Goal: Task Accomplishment & Management: Manage account settings

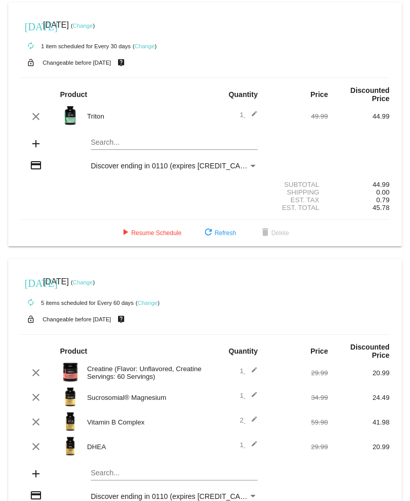
click at [34, 480] on mat-icon "add" at bounding box center [36, 473] width 12 height 12
click at [96, 492] on mat-card "today Aug 28 2025 ( Change ) autorenew 5 items scheduled for Every 60 days ( Ch…" at bounding box center [204, 417] width 393 height 317
click at [115, 477] on input "Ash" at bounding box center [174, 473] width 167 height 8
type input "A"
click at [35, 480] on mat-icon "add" at bounding box center [36, 473] width 12 height 12
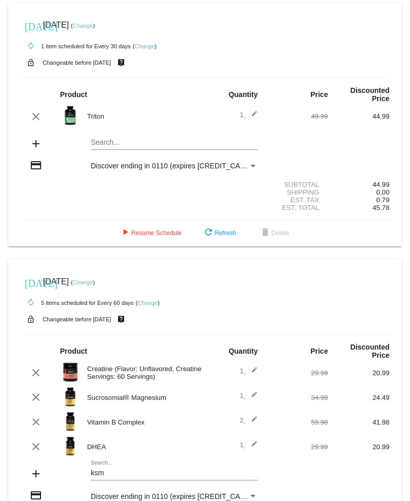
click at [120, 490] on mat-card "today Aug 28 2025 ( Change ) autorenew 5 items scheduled for Every 60 days ( Ch…" at bounding box center [204, 417] width 393 height 317
type input "ksm-66"
click at [98, 479] on div "ksm-66 Search..." at bounding box center [174, 470] width 167 height 20
click at [105, 475] on div "ksm-66 Search..." at bounding box center [174, 470] width 167 height 20
click at [32, 480] on mat-icon "add" at bounding box center [36, 473] width 12 height 12
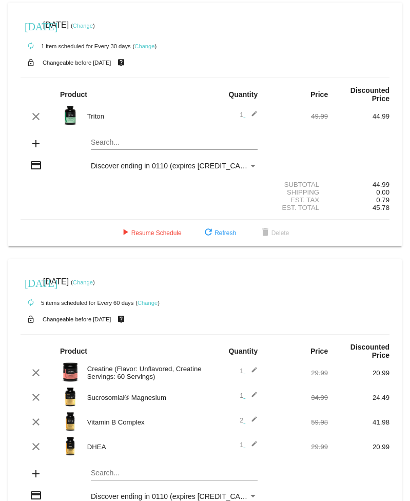
click at [37, 480] on mat-icon "add" at bounding box center [36, 473] width 12 height 12
click at [38, 480] on mat-icon "add" at bounding box center [36, 473] width 12 height 12
click at [110, 491] on mat-card "today Aug 28 2025 ( Change ) autorenew 5 items scheduled for Every 60 days ( Ch…" at bounding box center [204, 417] width 393 height 317
type input "K"
type input "KSM-66"
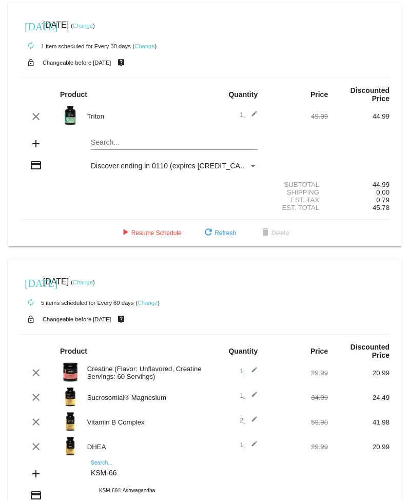
click at [97, 476] on div "KSM-66 Search..." at bounding box center [174, 470] width 167 height 20
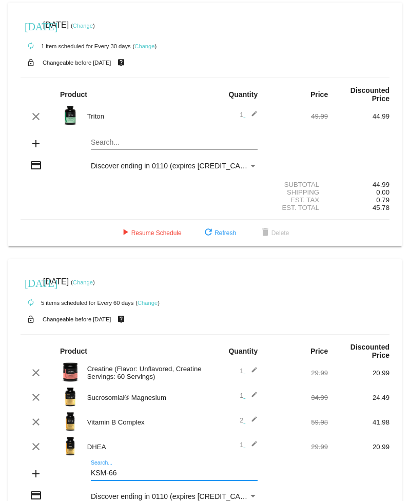
click at [103, 475] on div "KSM-66 Search..." at bounding box center [174, 470] width 167 height 20
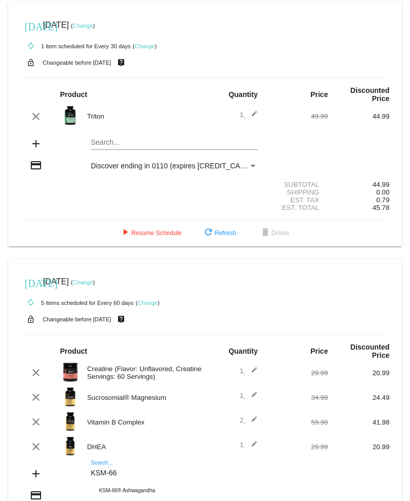
click at [105, 477] on input "KSM-66" at bounding box center [174, 473] width 167 height 8
click at [151, 477] on input "KSM-66" at bounding box center [174, 473] width 167 height 8
click at [97, 476] on div "KSM-66 Search..." at bounding box center [174, 470] width 167 height 20
click at [227, 236] on span "refresh Refresh" at bounding box center [219, 232] width 34 height 7
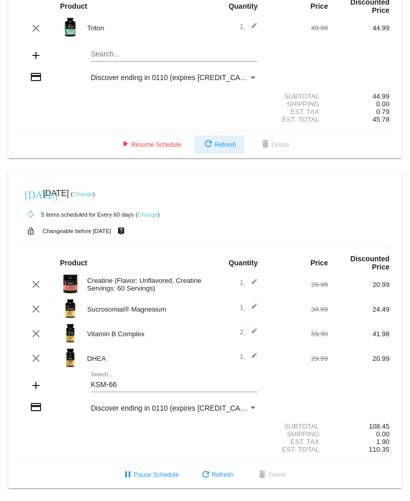
scroll to position [108, 0]
click at [156, 475] on span "pause Pause Schedule" at bounding box center [150, 474] width 57 height 7
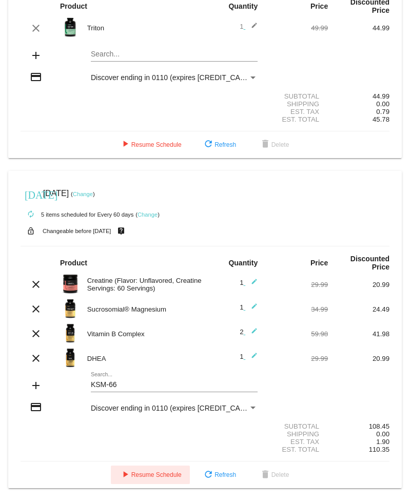
click at [137, 474] on span "play_arrow Resume Schedule" at bounding box center [150, 474] width 63 height 7
click at [39, 327] on mat-icon "clear" at bounding box center [36, 333] width 12 height 12
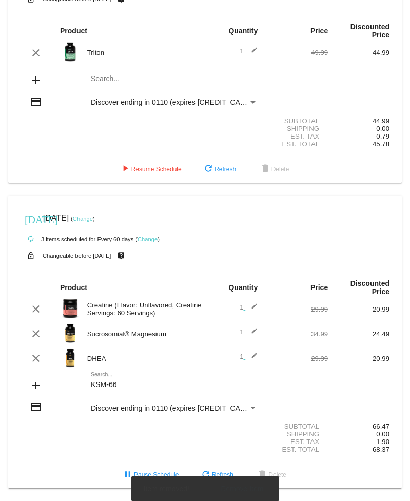
scroll to position [83, 0]
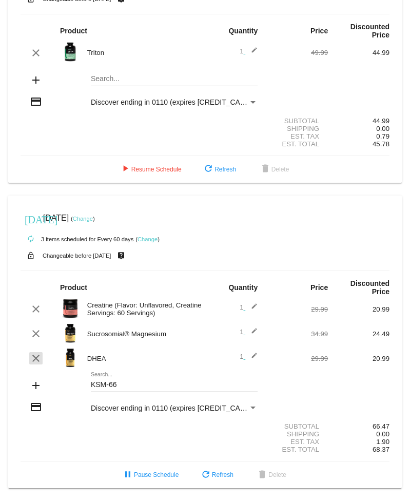
click at [37, 352] on mat-icon "clear" at bounding box center [36, 358] width 12 height 12
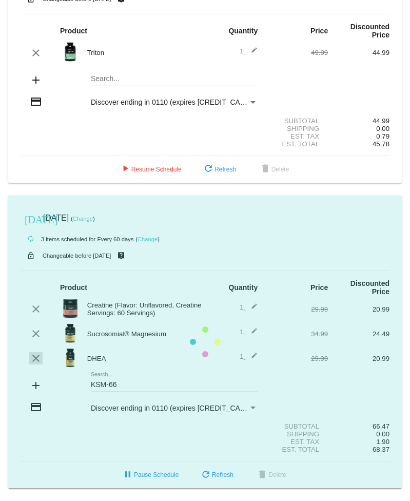
scroll to position [58, 0]
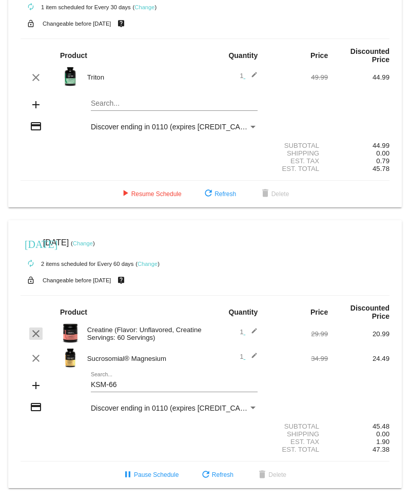
click at [31, 327] on mat-icon "clear" at bounding box center [36, 333] width 12 height 12
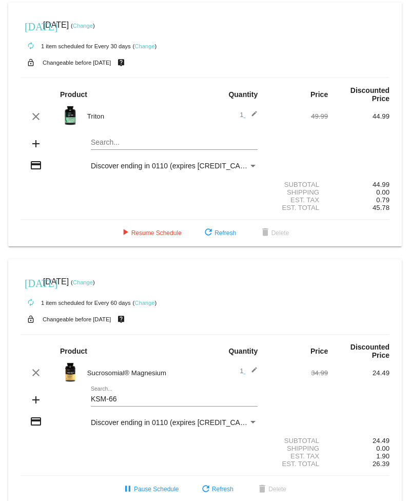
scroll to position [0, 0]
click at [285, 236] on span "delete Delete" at bounding box center [274, 232] width 30 height 7
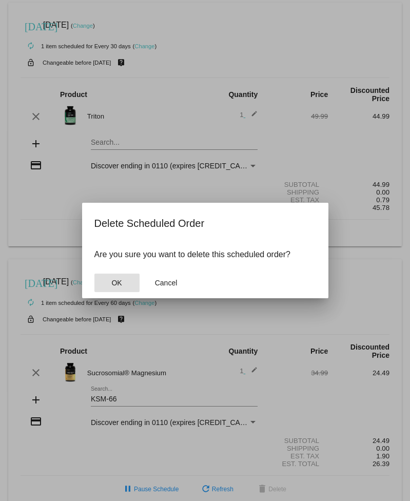
click at [124, 287] on button "OK" at bounding box center [116, 282] width 45 height 18
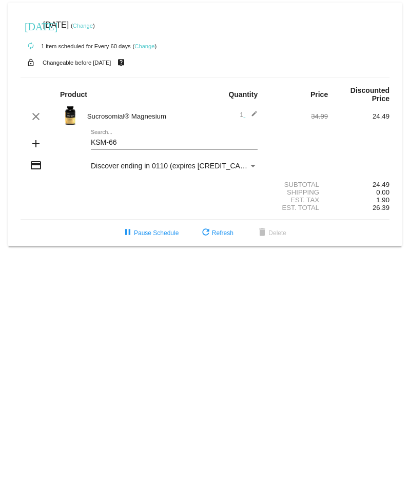
click at [124, 147] on mat-card "today Aug 28 2025 ( Change ) autorenew 1 item scheduled for Every 60 days ( Cha…" at bounding box center [204, 125] width 393 height 244
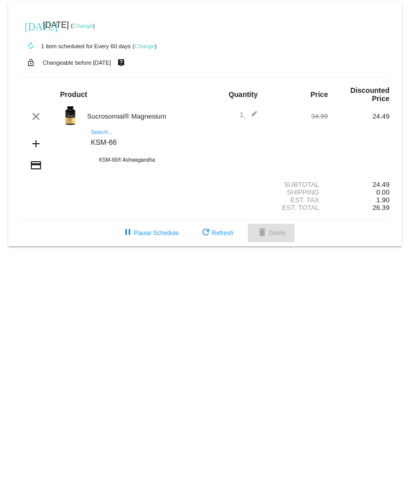
click at [281, 236] on span "delete Delete" at bounding box center [271, 232] width 30 height 7
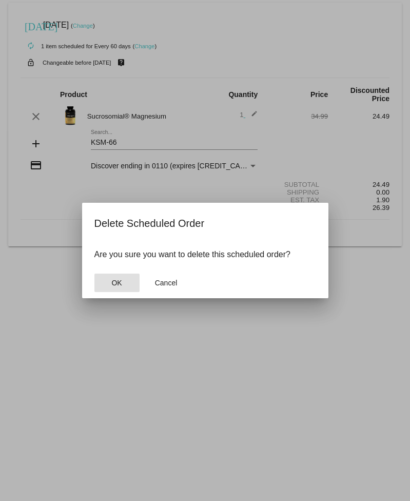
click at [116, 286] on span "OK" at bounding box center [116, 282] width 10 height 8
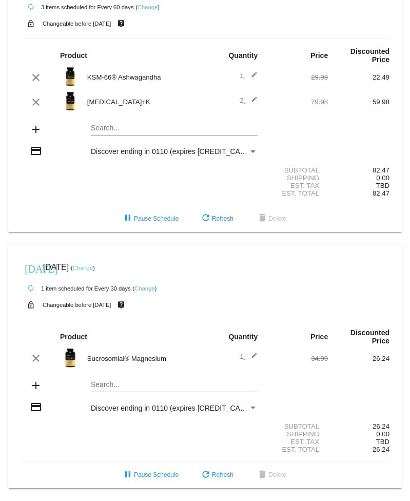
scroll to position [14, 0]
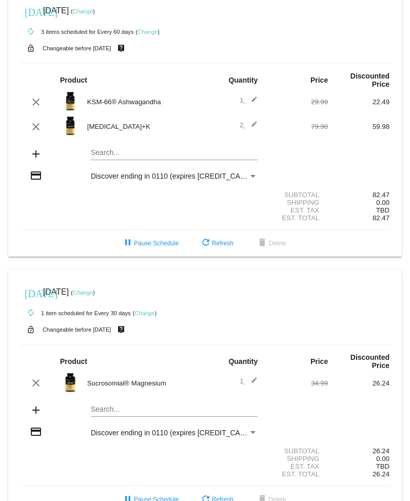
click at [93, 14] on link "Change" at bounding box center [83, 11] width 20 height 6
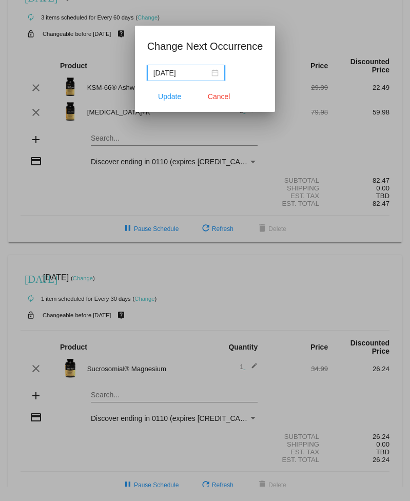
click at [213, 75] on div "2025-10-15" at bounding box center [185, 72] width 65 height 11
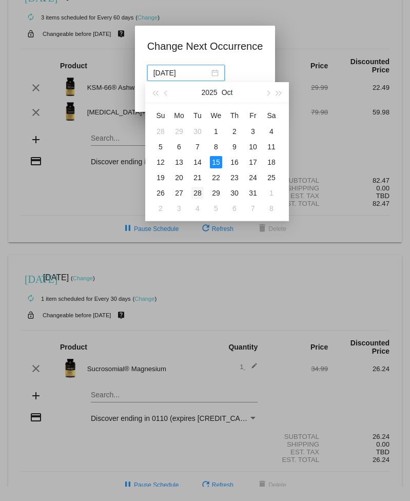
click at [202, 196] on div "28" at bounding box center [197, 193] width 12 height 12
type input "2025-10-28"
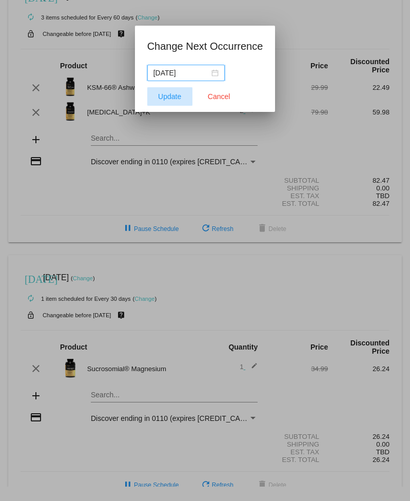
click at [171, 95] on span "Update" at bounding box center [169, 96] width 23 height 8
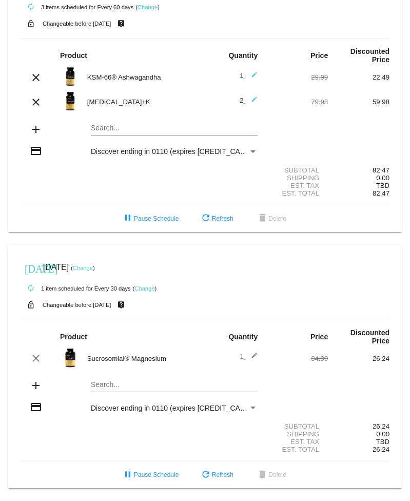
scroll to position [58, 0]
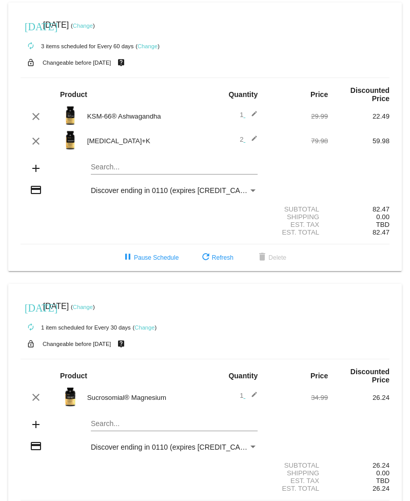
click at [96, 176] on mat-card "[DATE] [DATE] ( Change ) autorenew 3 items scheduled for Every 60 days ( Change…" at bounding box center [204, 137] width 393 height 268
type input "Mag"
click at [148, 184] on div "Sucrosomial® Magnesium" at bounding box center [174, 184] width 167 height 25
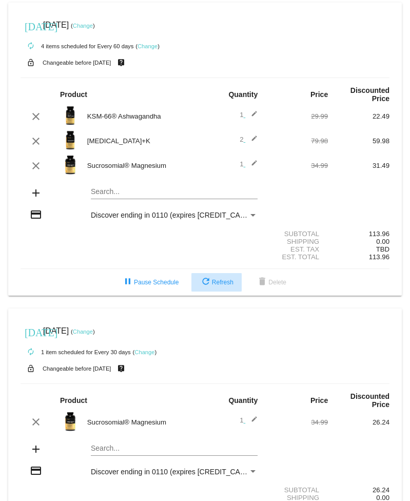
click at [217, 286] on span "refresh Refresh" at bounding box center [217, 281] width 34 height 7
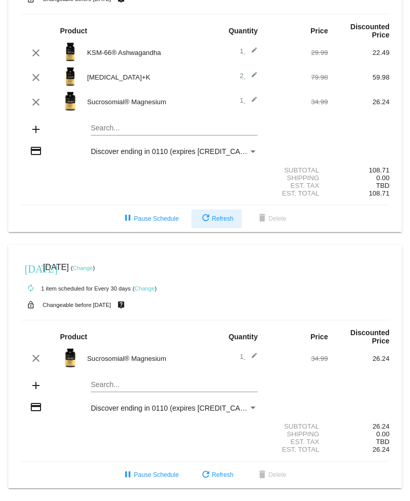
scroll to position [83, 0]
click at [281, 476] on span "delete Delete" at bounding box center [271, 474] width 30 height 7
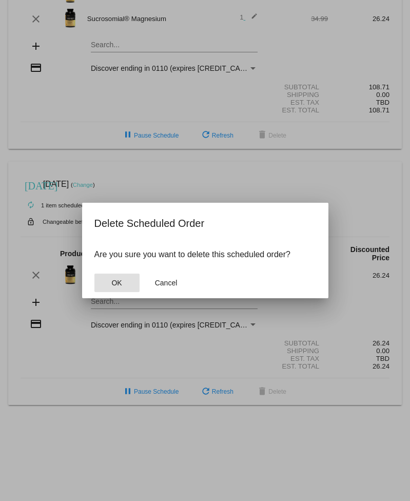
click at [122, 285] on button "OK" at bounding box center [116, 282] width 45 height 18
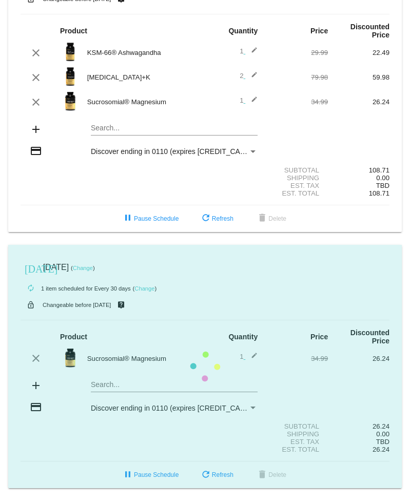
scroll to position [0, 0]
